Goal: Find specific page/section: Find specific page/section

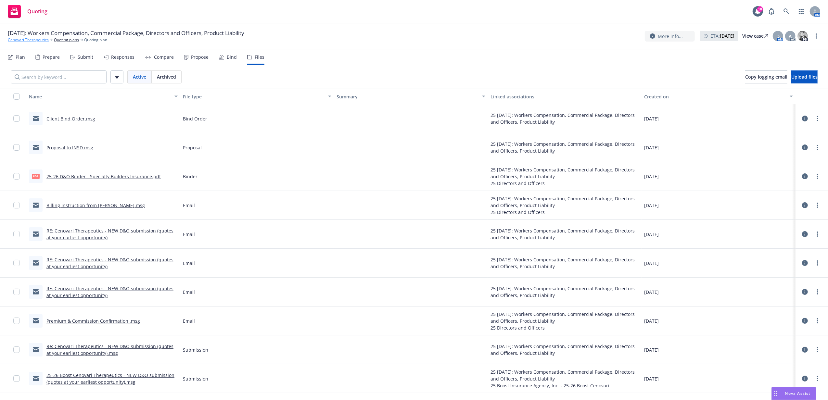
click at [27, 42] on link "Cenovari Therapeutics" at bounding box center [28, 40] width 41 height 6
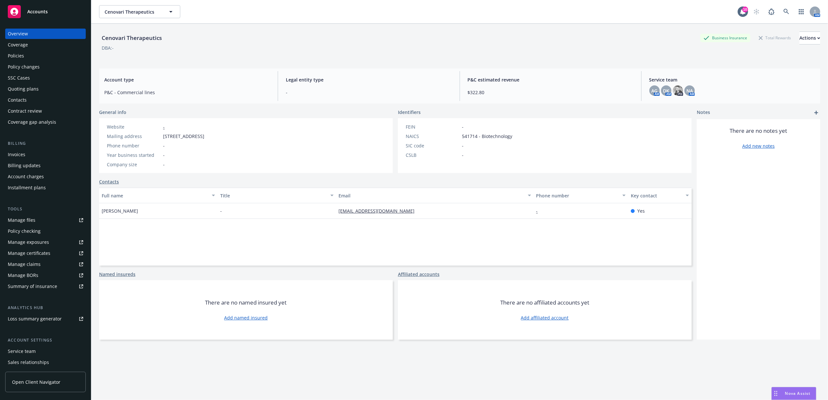
click at [45, 12] on span "Accounts" at bounding box center [37, 11] width 20 height 5
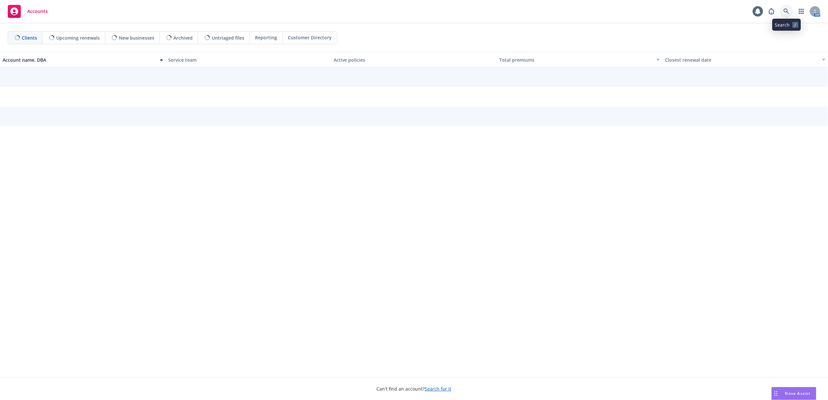
click at [790, 9] on link at bounding box center [786, 11] width 13 height 13
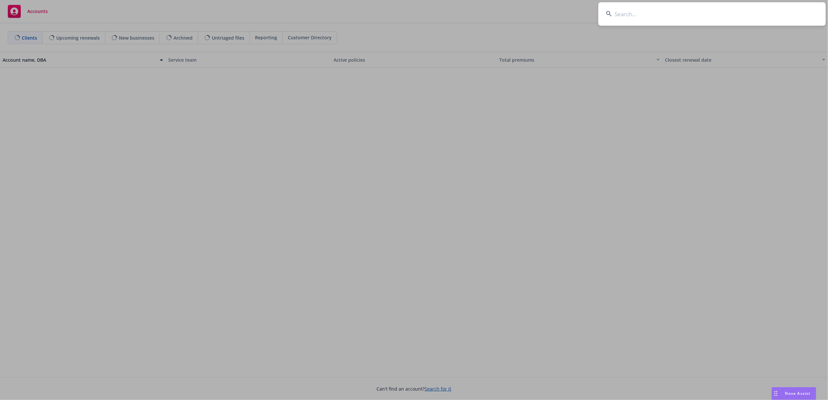
click at [775, 9] on input at bounding box center [712, 13] width 227 height 23
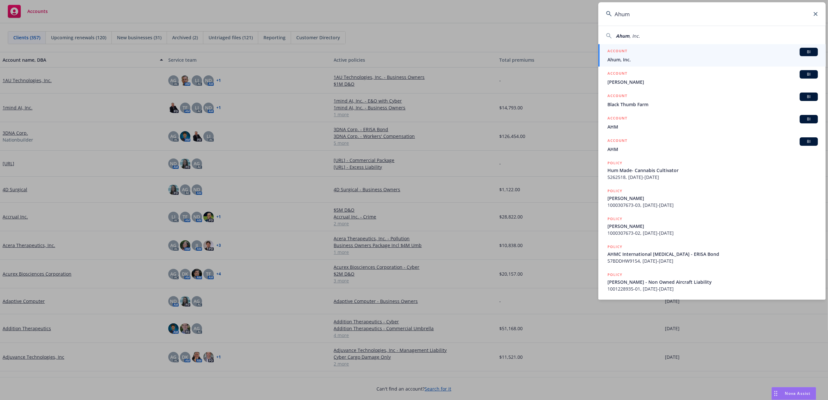
type input "Ahum"
click at [637, 59] on span "Ahum, Inc." at bounding box center [713, 59] width 211 height 7
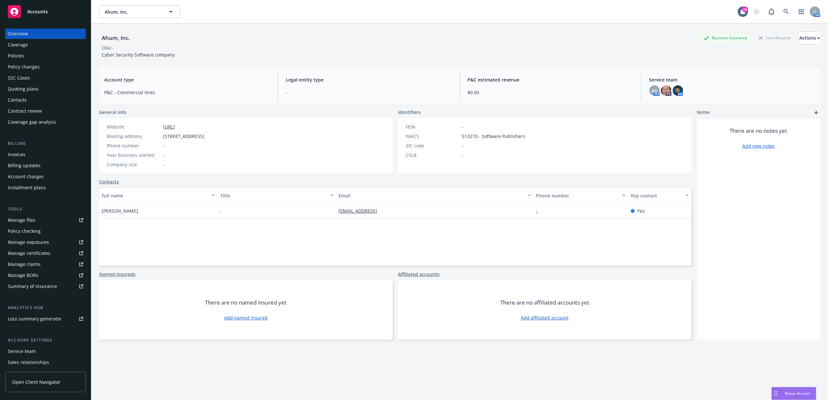
click at [55, 12] on div "Accounts" at bounding box center [45, 11] width 75 height 13
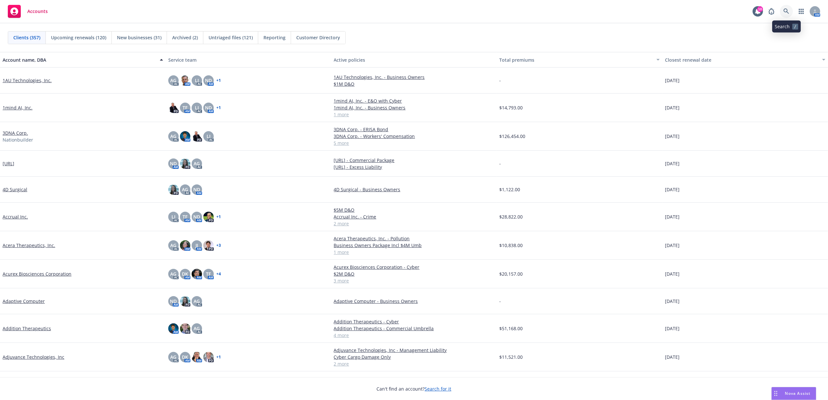
click at [783, 13] on link at bounding box center [786, 11] width 13 height 13
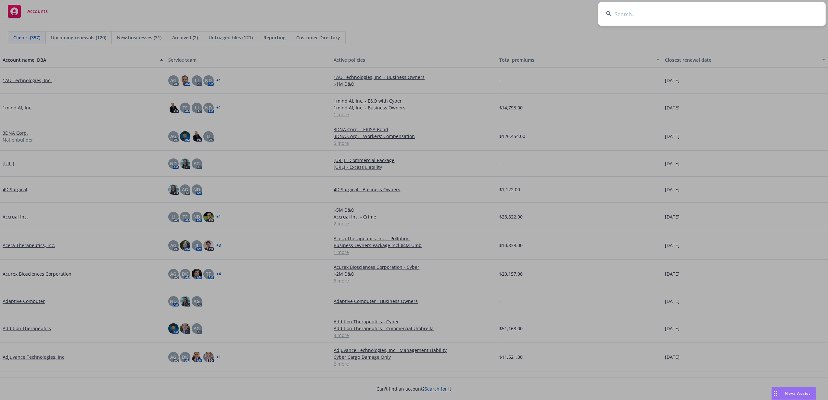
click at [766, 12] on input at bounding box center [712, 13] width 227 height 23
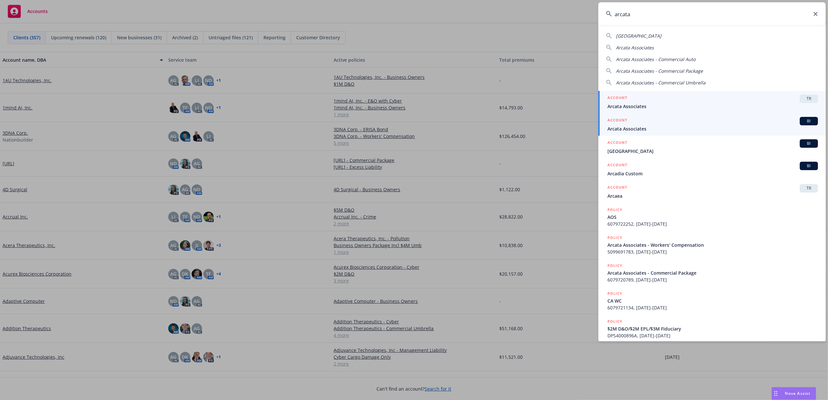
type input "arcata"
click at [680, 122] on div "ACCOUNT BI" at bounding box center [713, 121] width 211 height 8
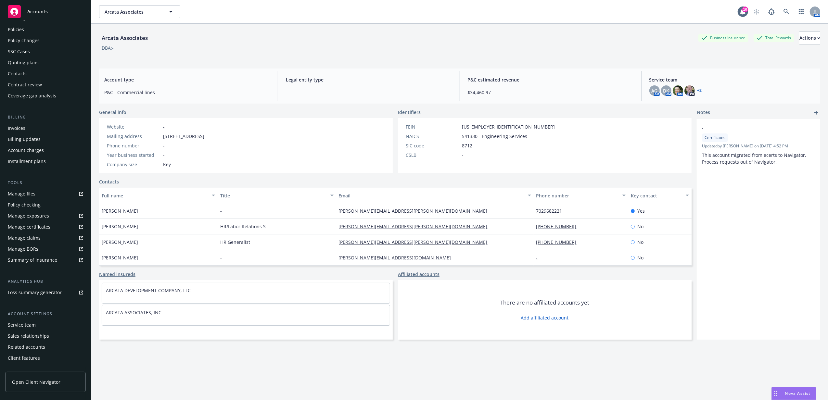
scroll to position [34, 0]
click at [32, 317] on div "Service team" at bounding box center [22, 317] width 28 height 10
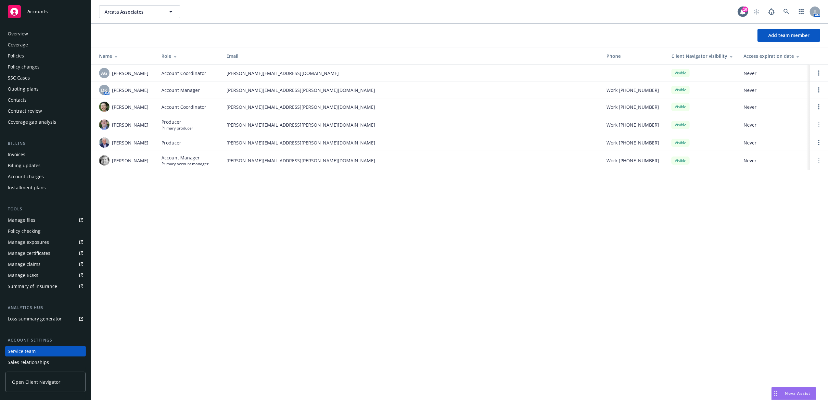
click at [28, 59] on div "Policies" at bounding box center [45, 56] width 75 height 10
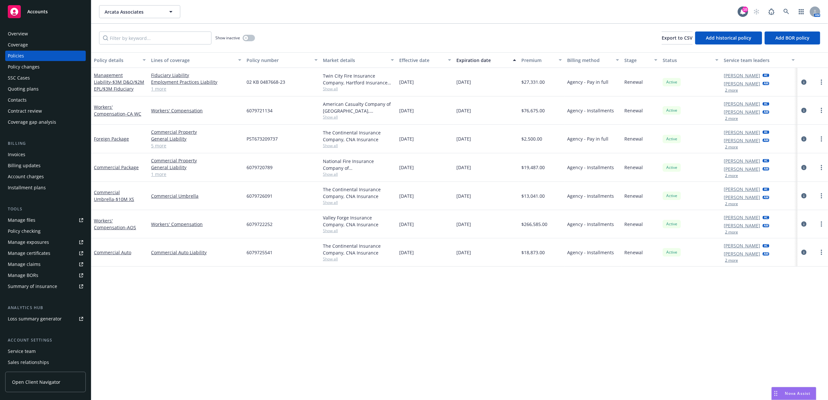
click at [735, 89] on button "2 more" at bounding box center [731, 90] width 13 height 4
